Goal: Navigation & Orientation: Find specific page/section

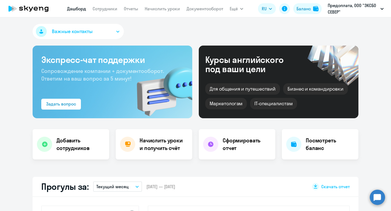
select select "30"
click at [242, 7] on button "Ещё" at bounding box center [237, 8] width 14 height 11
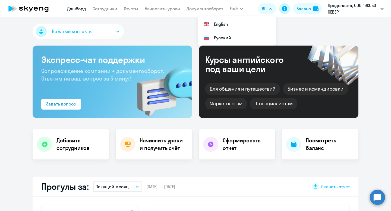
click at [287, 10] on icon at bounding box center [284, 8] width 7 height 7
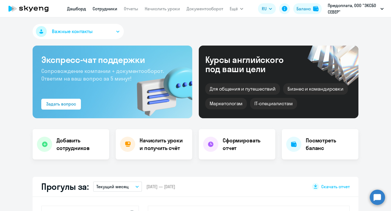
click at [106, 10] on link "Сотрудники" at bounding box center [105, 8] width 25 height 5
select select "30"
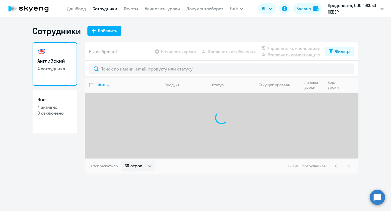
click at [35, 6] on icon at bounding box center [29, 9] width 48 height 14
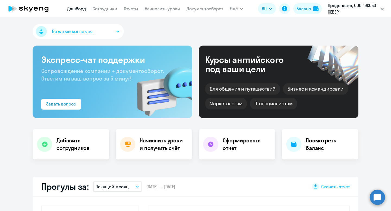
select select "30"
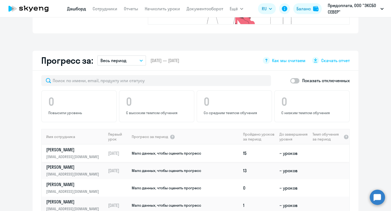
scroll to position [350, 0]
